Goal: Task Accomplishment & Management: Manage account settings

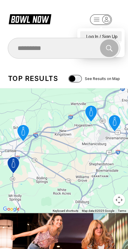
click at [90, 32] on div "Log In / Sign Up" at bounding box center [100, 36] width 41 height 10
select select "**"
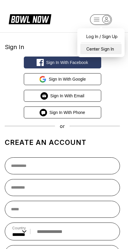
click at [96, 51] on div "Center Sign In" at bounding box center [100, 49] width 41 height 10
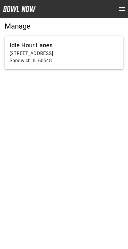
click at [22, 63] on p "Sandwich, IL 60548" at bounding box center [64, 60] width 109 height 7
